Goal: Find specific page/section

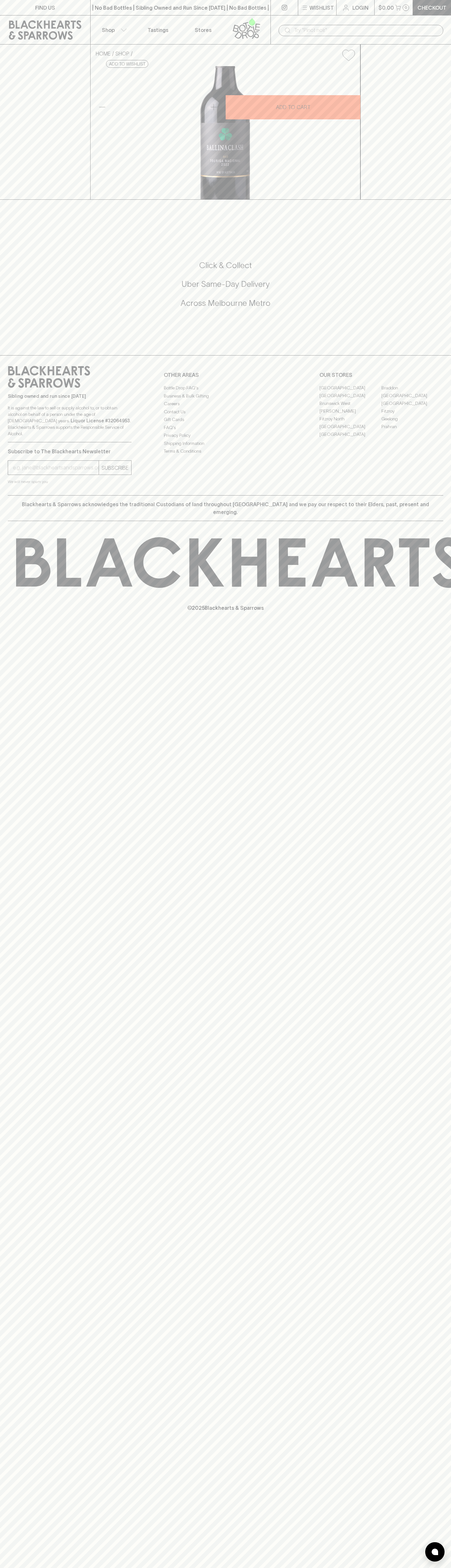
click at [295, 27] on input "text" at bounding box center [366, 30] width 144 height 10
click at [433, 852] on div "FIND US | No Bad Bottles | Sibling Owned and Run Since 2006 | No Bad Bottles | …" at bounding box center [226, 784] width 451 height 1568
click at [75, 1568] on html "FIND US | No Bad Bottles | Sibling Owned and Run Since 2006 | No Bad Bottles | …" at bounding box center [226, 784] width 451 height 1568
click at [8, 1495] on div "FIND US | No Bad Bottles | Sibling Owned and Run Since 2006 | No Bad Bottles | …" at bounding box center [226, 784] width 451 height 1568
